Goal: Task Accomplishment & Management: Use online tool/utility

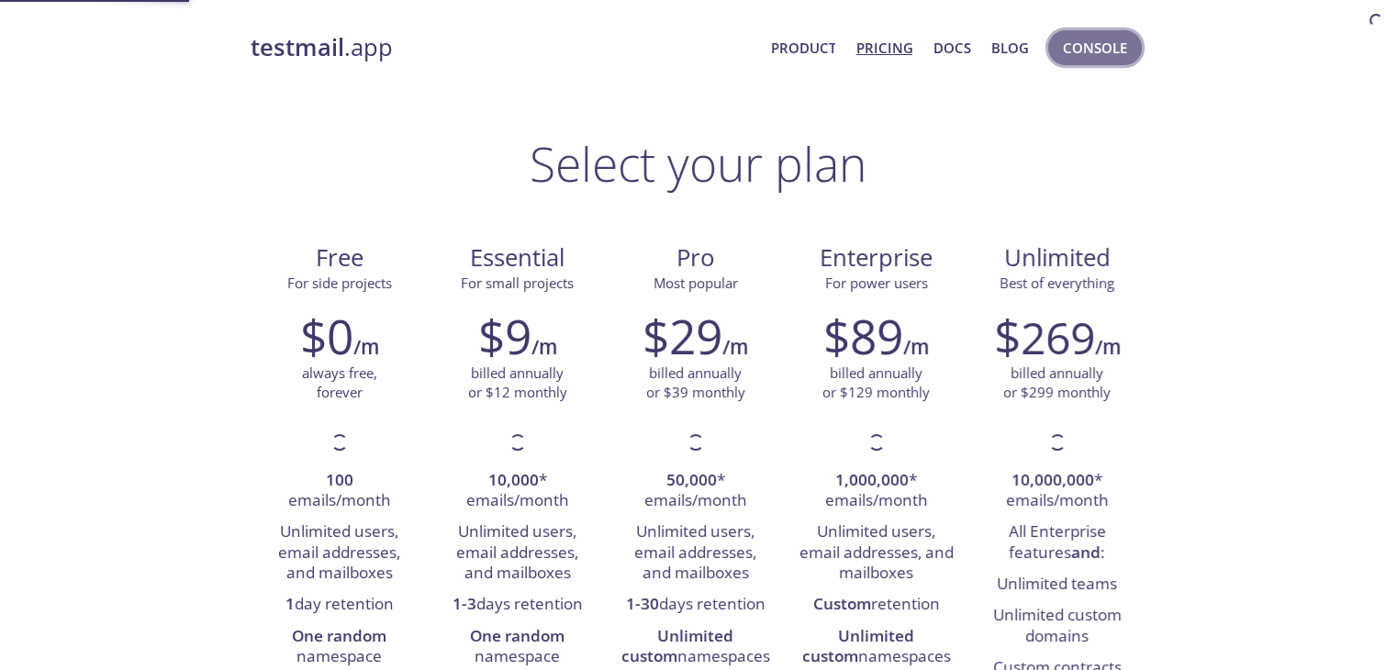
click at [1097, 37] on span "Console" at bounding box center [1095, 48] width 64 height 24
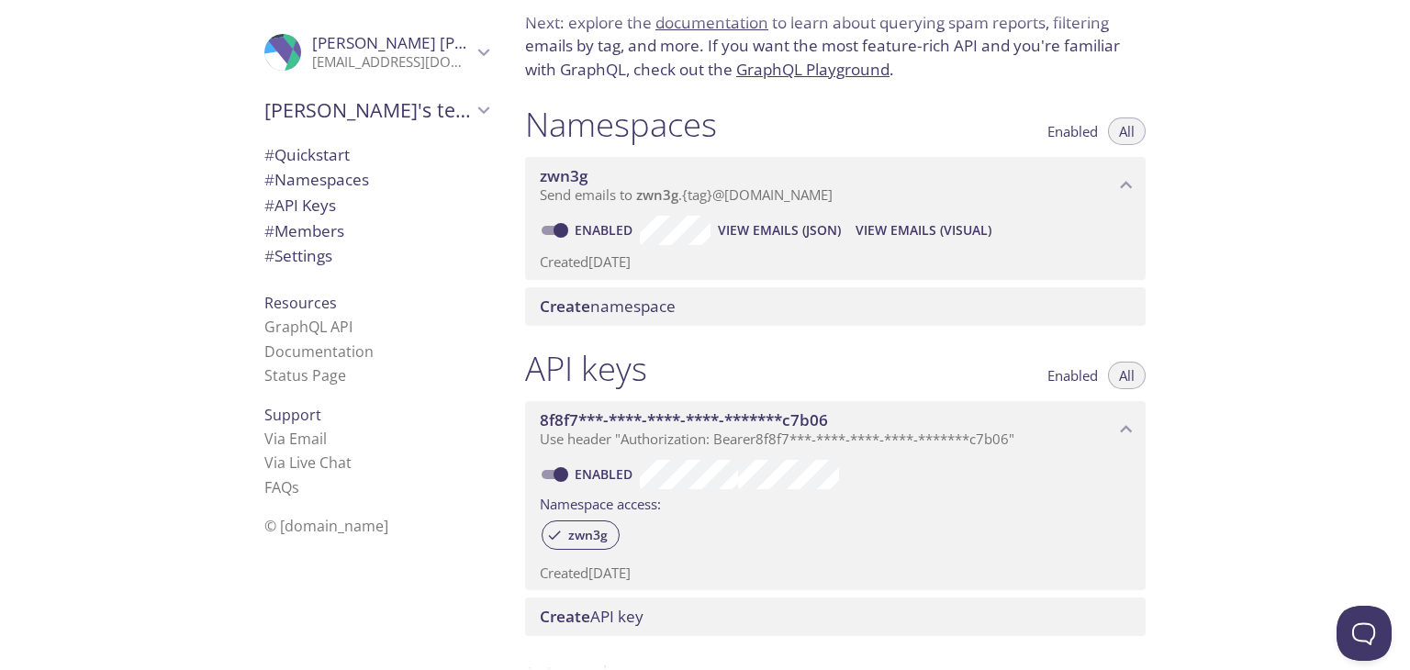
scroll to position [275, 0]
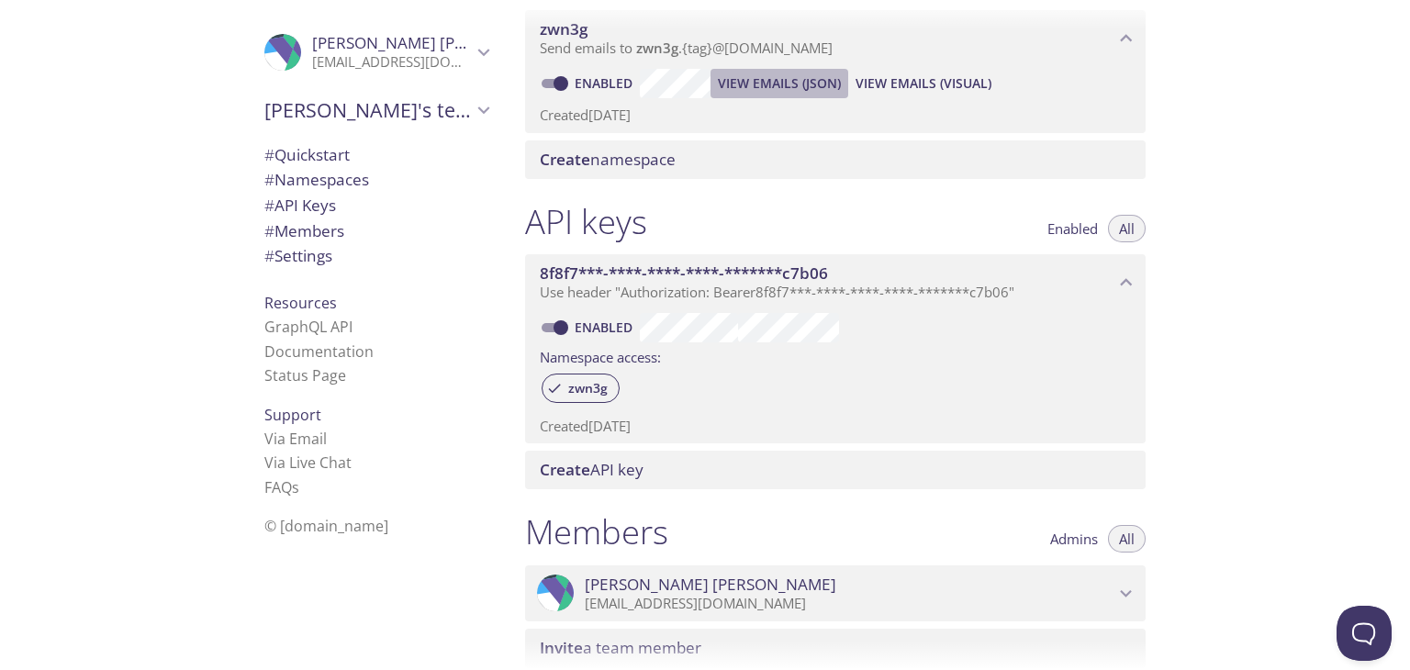
click at [750, 87] on span "View Emails (JSON)" at bounding box center [779, 84] width 123 height 22
